Goal: Book appointment/travel/reservation

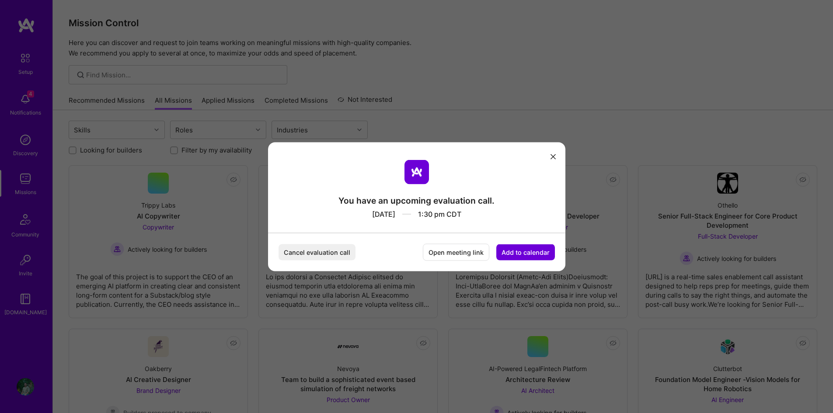
click at [306, 252] on button "Cancel evaluation call" at bounding box center [316, 252] width 77 height 16
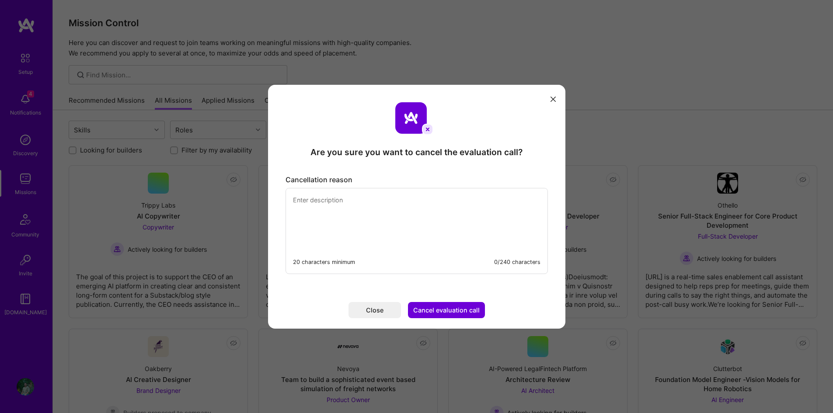
click at [338, 210] on textarea "modal" at bounding box center [416, 218] width 261 height 60
type textarea "Need to pick some other time."
click at [436, 306] on button "Cancel evaluation call" at bounding box center [446, 310] width 77 height 16
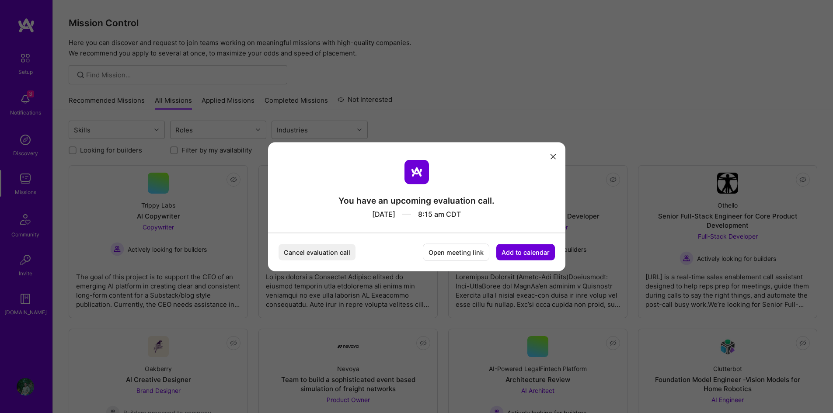
click at [323, 254] on button "Cancel evaluation call" at bounding box center [316, 252] width 77 height 16
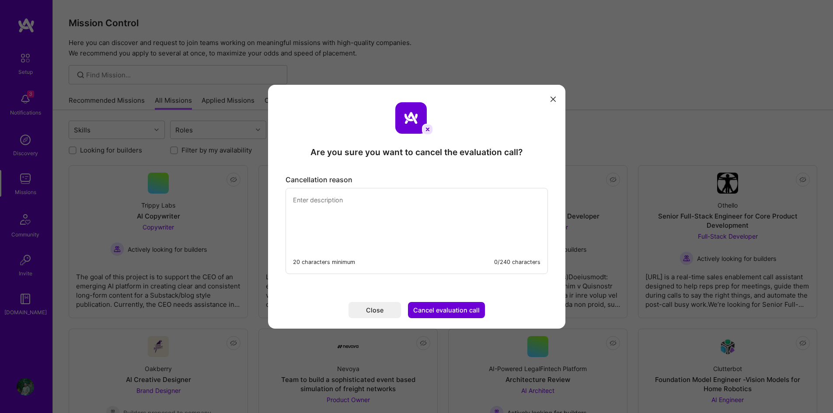
click at [435, 309] on button "Cancel evaluation call" at bounding box center [446, 310] width 77 height 16
click at [341, 199] on textarea "modal" at bounding box center [416, 218] width 261 height 60
type textarea "I am done with the evaluation call."
click at [476, 310] on button "Cancel evaluation call" at bounding box center [446, 310] width 77 height 16
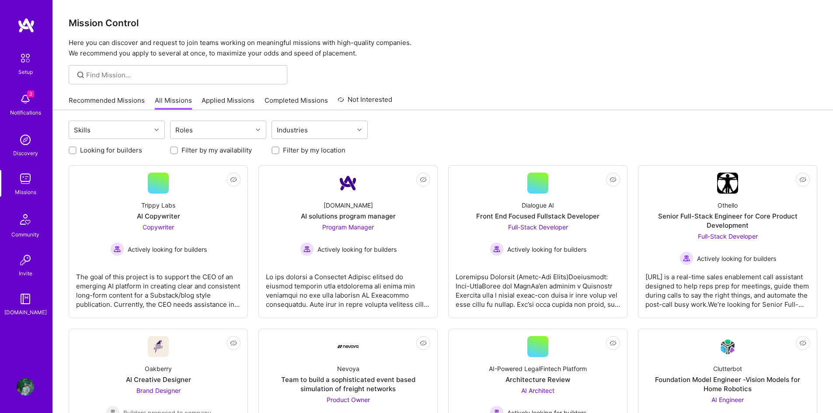
click at [24, 101] on img at bounding box center [25, 98] width 17 height 17
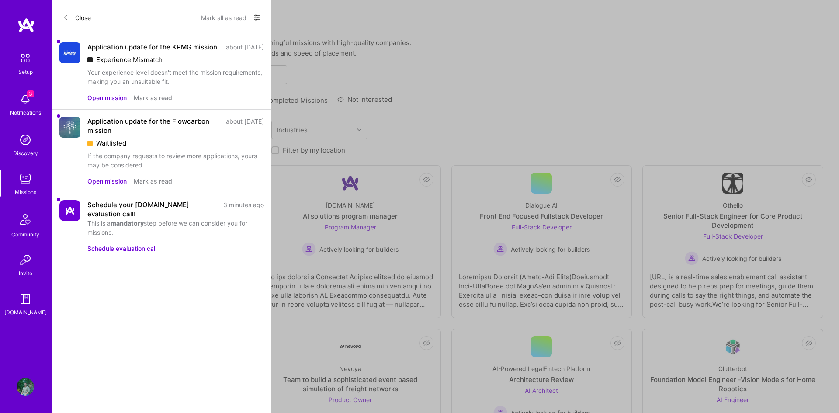
click at [111, 250] on button "Schedule evaluation call" at bounding box center [121, 248] width 69 height 9
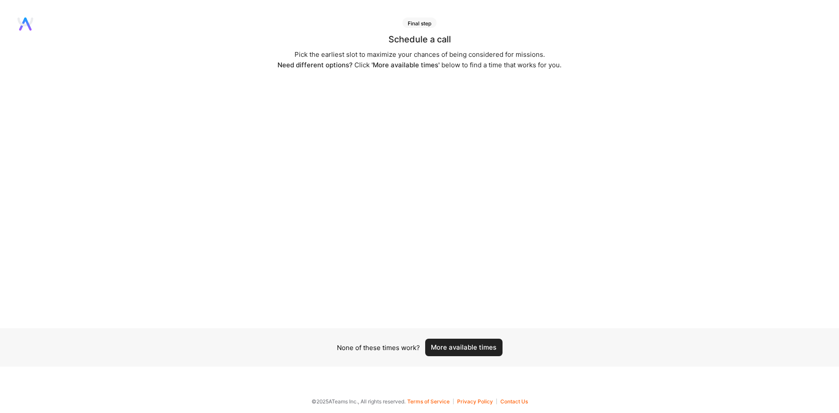
click at [468, 342] on button "More available times" at bounding box center [463, 347] width 77 height 17
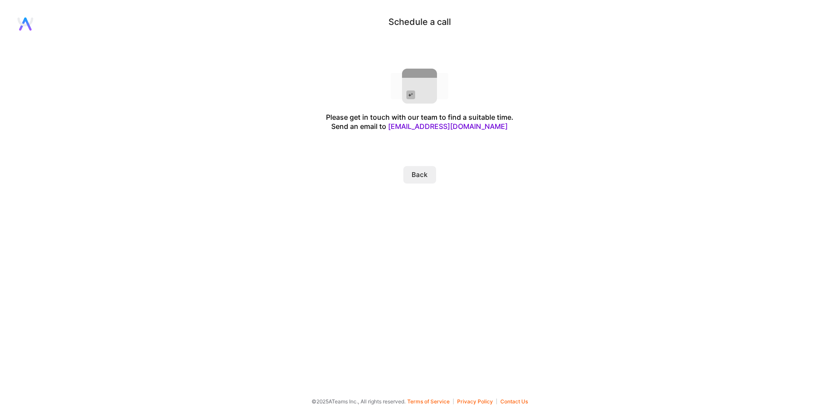
click at [423, 173] on button "Back" at bounding box center [419, 174] width 33 height 17
